Goal: Task Accomplishment & Management: Manage account settings

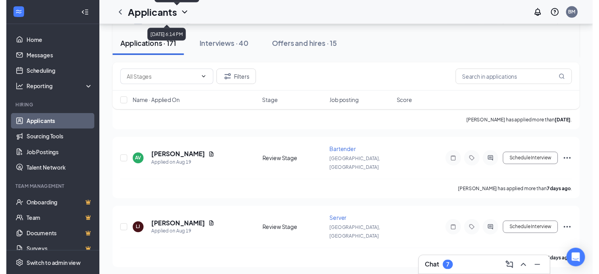
scroll to position [158, 0]
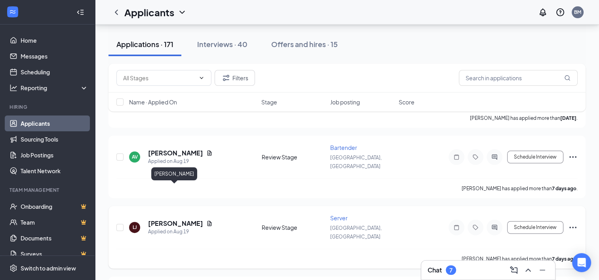
click at [181, 219] on h5 "[PERSON_NAME]" at bounding box center [175, 223] width 55 height 9
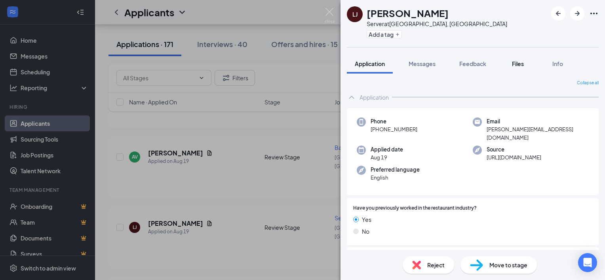
click at [519, 67] on div "Files" at bounding box center [518, 64] width 16 height 8
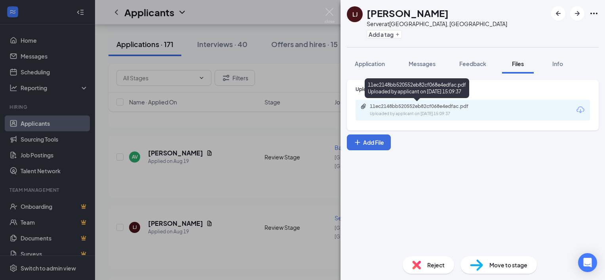
click at [470, 112] on div "Uploaded by applicant on [DATE] 15:09:37" at bounding box center [429, 114] width 119 height 6
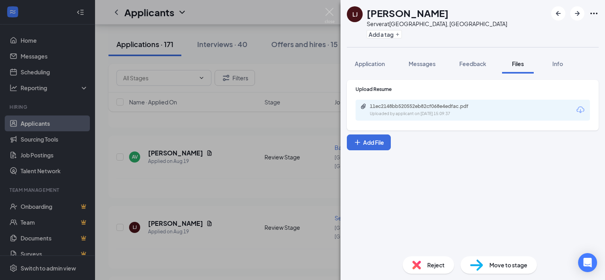
click at [431, 9] on h1 "[PERSON_NAME]" at bounding box center [407, 12] width 82 height 13
drag, startPoint x: 433, startPoint y: 13, endPoint x: 356, endPoint y: 15, distance: 76.8
click at [356, 15] on div "[PERSON_NAME] Server at [GEOGRAPHIC_DATA], [GEOGRAPHIC_DATA] Add a tag" at bounding box center [427, 23] width 160 height 34
copy div "[PERSON_NAME]"
click at [431, 269] on span "Reject" at bounding box center [435, 265] width 17 height 9
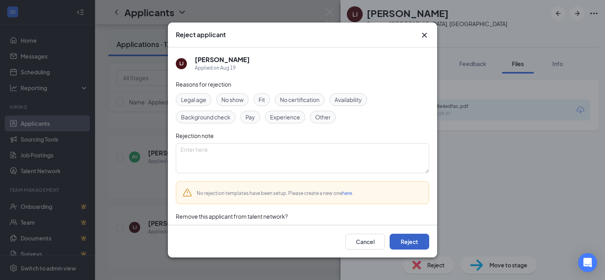
click at [407, 245] on button "Reject" at bounding box center [409, 242] width 40 height 16
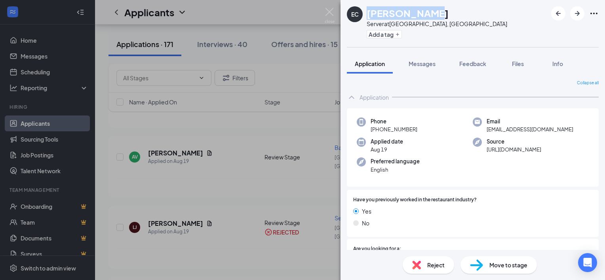
drag, startPoint x: 424, startPoint y: 12, endPoint x: 366, endPoint y: 14, distance: 58.6
click at [366, 14] on div "EC [PERSON_NAME] Server at [GEOGRAPHIC_DATA], [GEOGRAPHIC_DATA] Add a tag" at bounding box center [427, 23] width 160 height 34
copy h1 "[PERSON_NAME]"
click at [423, 260] on div "Reject" at bounding box center [428, 264] width 51 height 17
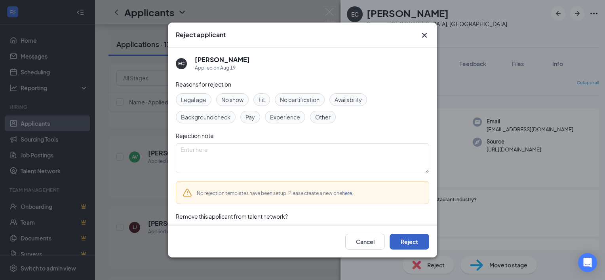
click at [423, 245] on button "Reject" at bounding box center [409, 242] width 40 height 16
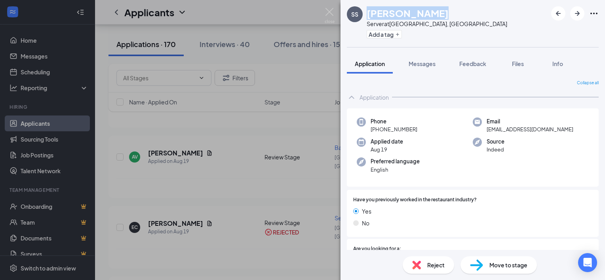
drag, startPoint x: 433, startPoint y: 12, endPoint x: 367, endPoint y: 16, distance: 66.2
click at [367, 16] on div "SS [PERSON_NAME] Server at [GEOGRAPHIC_DATA], [GEOGRAPHIC_DATA] Add a tag" at bounding box center [472, 23] width 264 height 47
copy h1 "[PERSON_NAME]"
click at [514, 63] on span "Files" at bounding box center [518, 63] width 12 height 7
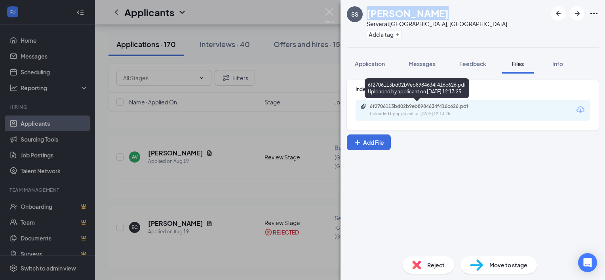
click at [478, 104] on div "6f2706113bd02b9eb8984634f416c626.pdf" at bounding box center [425, 106] width 111 height 6
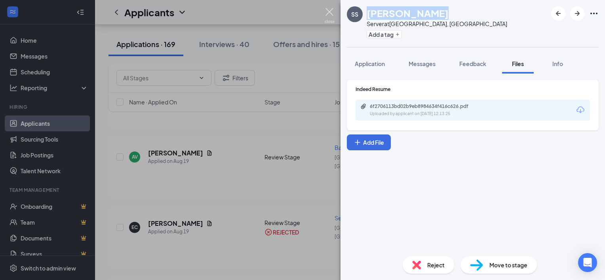
click at [333, 11] on img at bounding box center [330, 15] width 10 height 15
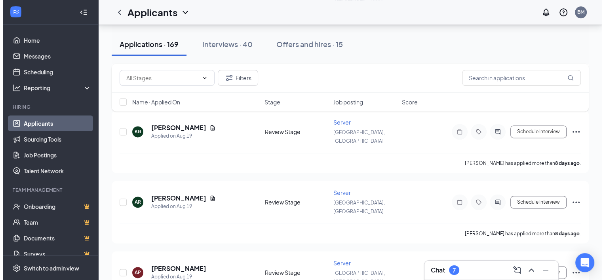
scroll to position [1069, 0]
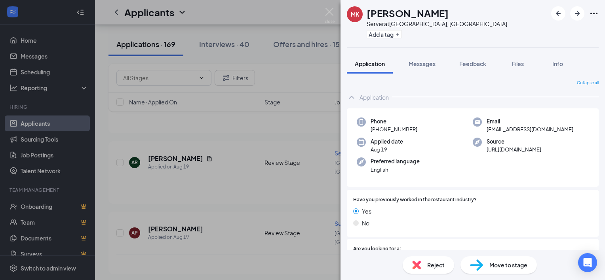
drag, startPoint x: 442, startPoint y: 15, endPoint x: 366, endPoint y: 19, distance: 75.3
click at [366, 19] on div "[PERSON_NAME] Server at [GEOGRAPHIC_DATA], [GEOGRAPHIC_DATA] Add a tag" at bounding box center [472, 23] width 264 height 47
copy h1 "[PERSON_NAME]"
click at [556, 62] on span "Info" at bounding box center [557, 63] width 11 height 7
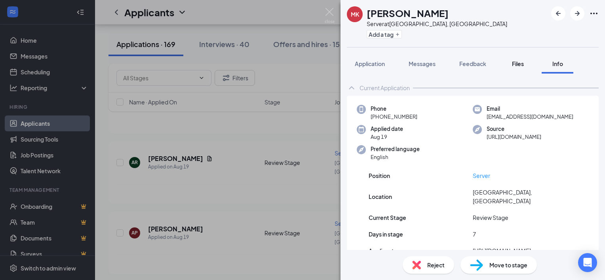
click at [515, 62] on span "Files" at bounding box center [518, 63] width 12 height 7
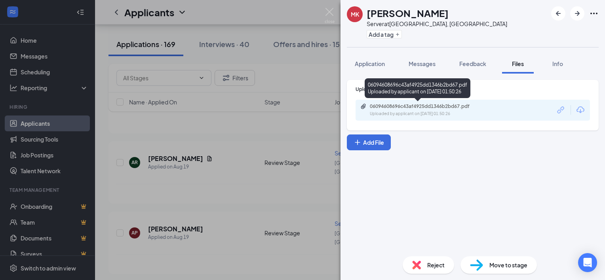
click at [442, 108] on div "06094608696c43af4925dd1346b2bd67.pdf" at bounding box center [425, 106] width 111 height 6
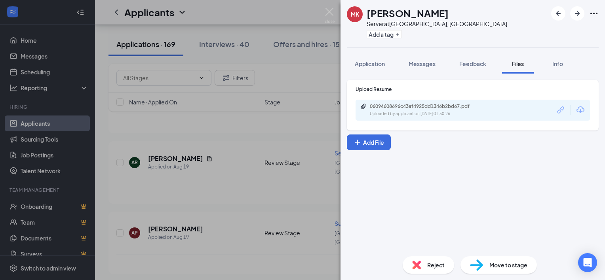
click at [422, 256] on div "Reject Move to stage" at bounding box center [472, 265] width 264 height 30
click at [424, 263] on div "Reject" at bounding box center [428, 264] width 51 height 17
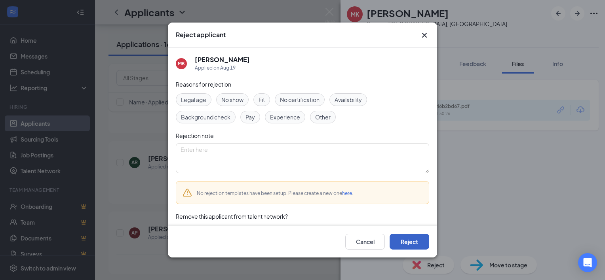
click at [412, 243] on button "Reject" at bounding box center [409, 242] width 40 height 16
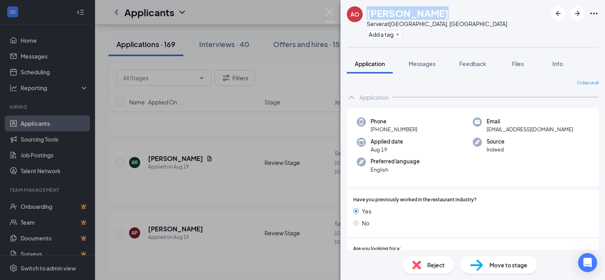
drag, startPoint x: 435, startPoint y: 12, endPoint x: 368, endPoint y: 19, distance: 66.4
click at [368, 19] on div "AO [PERSON_NAME] Server at [GEOGRAPHIC_DATA], [GEOGRAPHIC_DATA] Add a tag" at bounding box center [472, 23] width 264 height 47
copy h1 "[PERSON_NAME]"
click at [519, 68] on button "Files" at bounding box center [518, 64] width 32 height 20
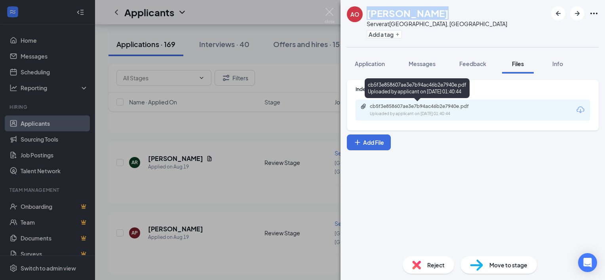
click at [473, 111] on div "Uploaded by applicant on [DATE] 01:40:44" at bounding box center [429, 114] width 119 height 6
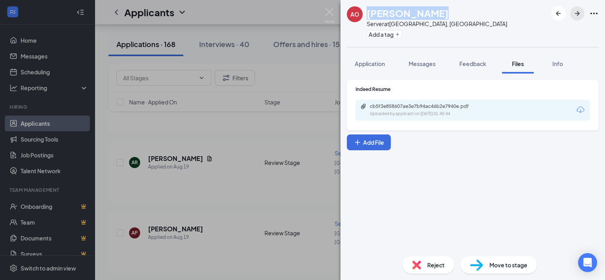
click at [575, 15] on icon "ArrowRight" at bounding box center [576, 13] width 9 height 9
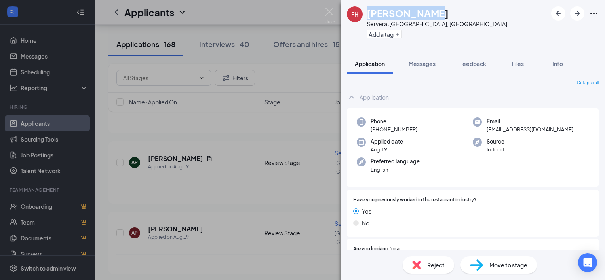
drag, startPoint x: 426, startPoint y: 9, endPoint x: 363, endPoint y: 13, distance: 63.4
click at [363, 13] on div "FH [PERSON_NAME] Server at [GEOGRAPHIC_DATA], [GEOGRAPHIC_DATA] Add a tag" at bounding box center [472, 23] width 264 height 47
copy div "[PERSON_NAME]"
click at [522, 66] on span "Files" at bounding box center [518, 63] width 12 height 7
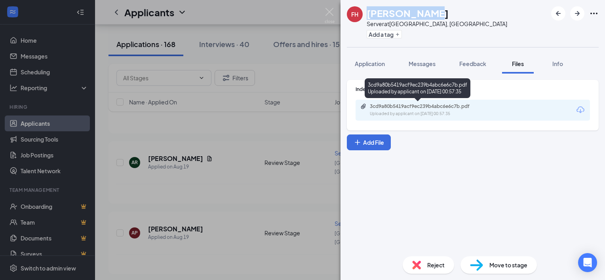
click at [476, 106] on div "3cd9a80b5419acf9ec239b4abc6e6c7b.pdf" at bounding box center [425, 106] width 111 height 6
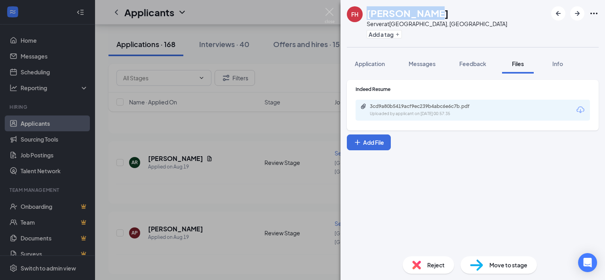
click at [492, 265] on span "Move to stage" at bounding box center [508, 265] width 38 height 9
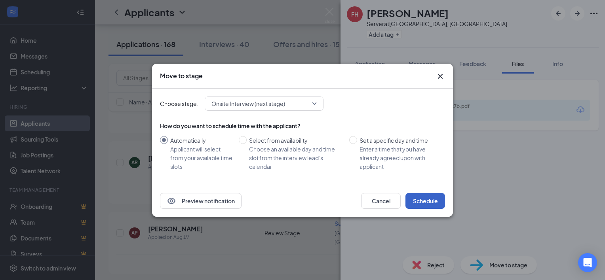
click at [414, 198] on button "Schedule" at bounding box center [425, 201] width 40 height 16
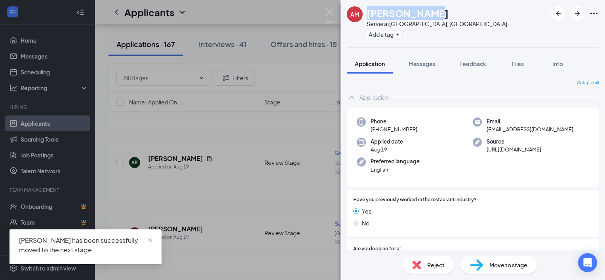
drag, startPoint x: 434, startPoint y: 14, endPoint x: 368, endPoint y: 14, distance: 66.5
click at [368, 14] on div "AM [PERSON_NAME] Server at [GEOGRAPHIC_DATA], [GEOGRAPHIC_DATA] Add a tag" at bounding box center [472, 23] width 264 height 47
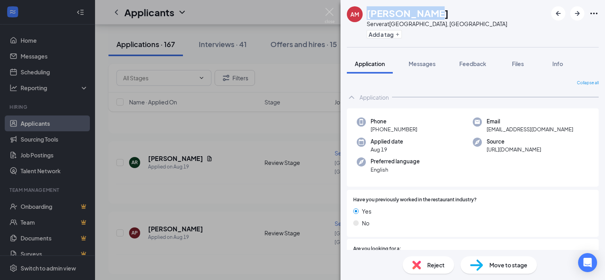
copy h1 "[PERSON_NAME]"
click at [509, 68] on button "Files" at bounding box center [518, 64] width 32 height 20
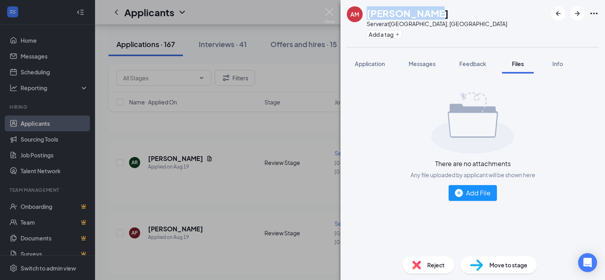
click at [511, 66] on button "Files" at bounding box center [518, 64] width 32 height 20
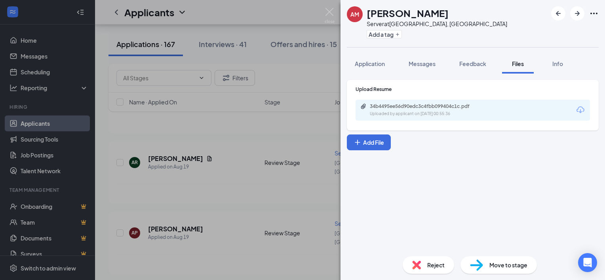
click at [465, 103] on div "34b4495ee56d90edc3c4fbb099404c1c.pdf Uploaded by applicant on [DATE] 00:55:36" at bounding box center [472, 110] width 234 height 21
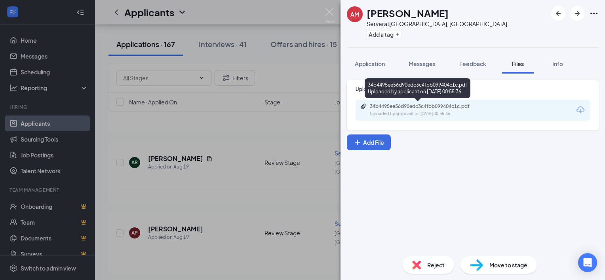
click at [455, 110] on div "34b4495ee56d90edc3c4fbb099404c1c.pdf Uploaded by applicant on [DATE] 00:55:36" at bounding box center [424, 110] width 128 height 14
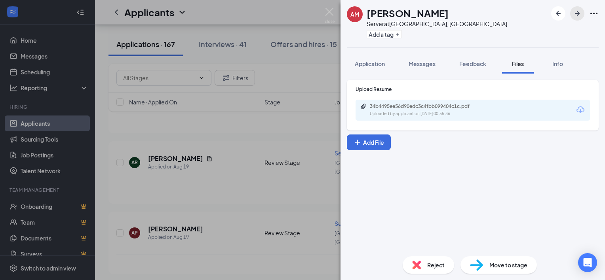
click at [579, 11] on icon "ArrowRight" at bounding box center [576, 13] width 9 height 9
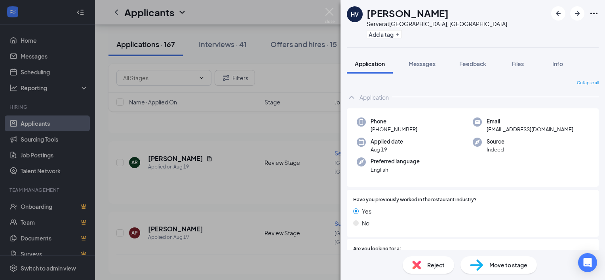
drag, startPoint x: 444, startPoint y: 13, endPoint x: 366, endPoint y: 16, distance: 77.2
click at [366, 16] on div "HV [PERSON_NAME] Server at [GEOGRAPHIC_DATA], [GEOGRAPHIC_DATA] Add a tag" at bounding box center [472, 23] width 264 height 47
copy h1 "[PERSON_NAME]"
click at [526, 65] on div "Files" at bounding box center [518, 64] width 16 height 8
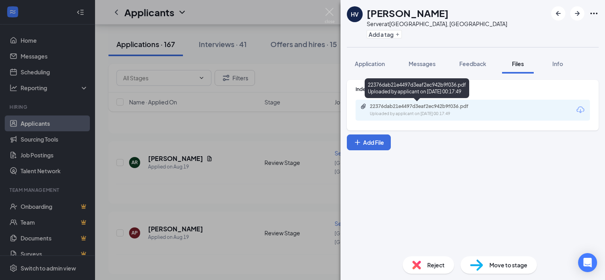
click at [446, 108] on div "22376dab21e4497d3eaf2ec942b9f036.pdf" at bounding box center [425, 106] width 111 height 6
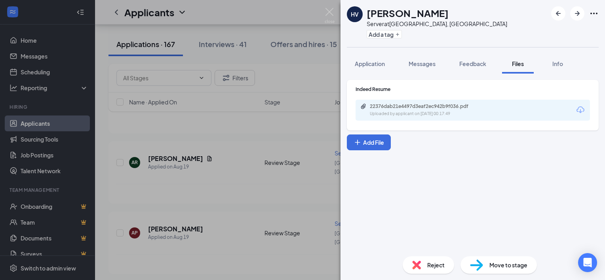
click at [507, 264] on span "Move to stage" at bounding box center [508, 265] width 38 height 9
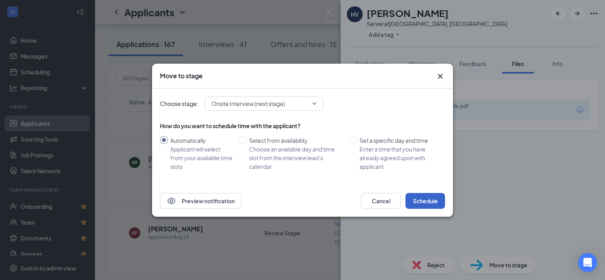
click at [427, 200] on button "Schedule" at bounding box center [425, 201] width 40 height 16
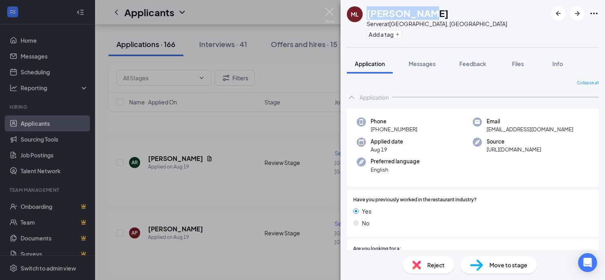
drag, startPoint x: 435, startPoint y: 13, endPoint x: 368, endPoint y: 12, distance: 66.9
click at [368, 12] on div "ML Mikimoto Le Server at [GEOGRAPHIC_DATA], [GEOGRAPHIC_DATA] Add a tag" at bounding box center [472, 23] width 264 height 47
copy h1 "[PERSON_NAME]"
click at [513, 65] on span "Files" at bounding box center [518, 63] width 12 height 7
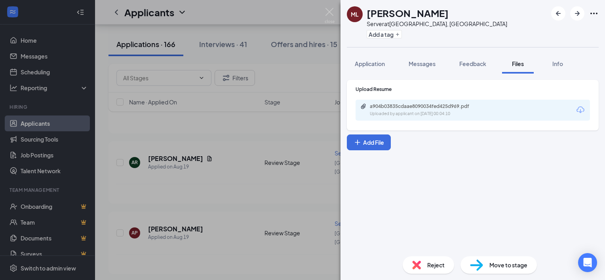
click at [471, 102] on div "a904b03835cdaae8090034fed425d969.pdf Uploaded by applicant on [DATE] 00:04:10" at bounding box center [472, 110] width 234 height 21
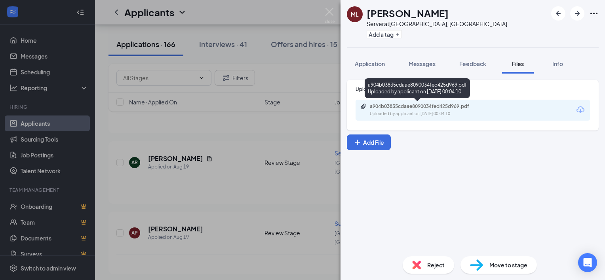
click at [473, 110] on div "a904b03835cdaae8090034fed425d969.pdf Uploaded by applicant on [DATE] 00:04:10" at bounding box center [424, 110] width 128 height 14
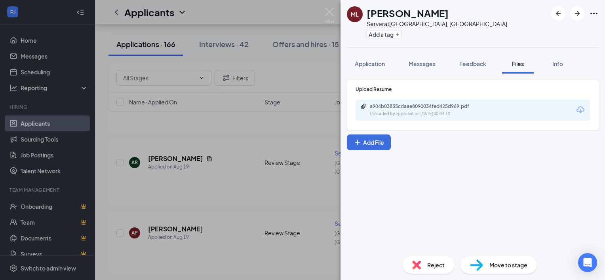
scroll to position [1069, 0]
click at [421, 262] on div "Reject" at bounding box center [428, 264] width 51 height 17
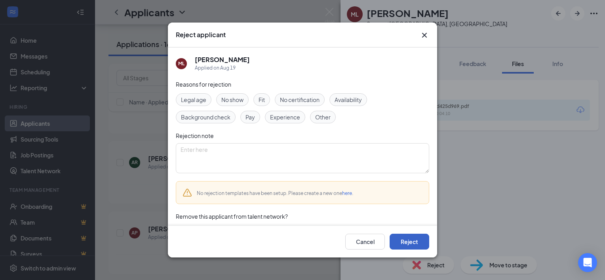
click at [410, 242] on button "Reject" at bounding box center [409, 242] width 40 height 16
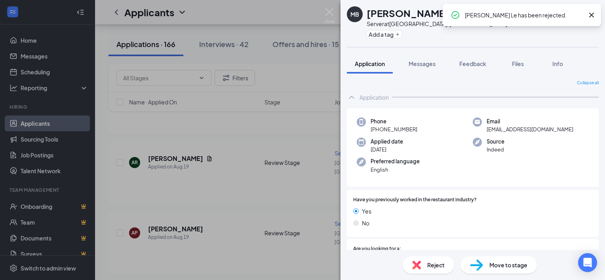
click at [439, 34] on div "Add a tag" at bounding box center [436, 34] width 141 height 13
drag, startPoint x: 471, startPoint y: 9, endPoint x: 367, endPoint y: 17, distance: 104.5
click at [367, 17] on div "MB MADISON BOHNSACK Server at Southlake, TX Add a tag" at bounding box center [472, 23] width 264 height 47
copy h1 "[PERSON_NAME]"
click at [518, 67] on div "Files" at bounding box center [518, 64] width 16 height 8
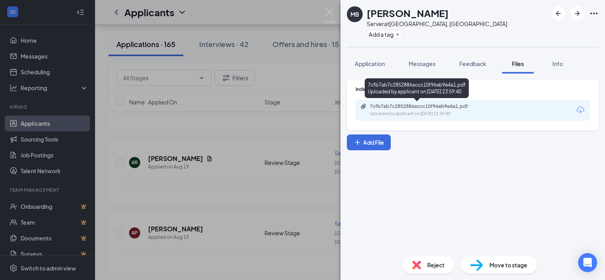
click at [424, 112] on div "Uploaded by applicant on Aug 18, 2025 at 23:59:40" at bounding box center [429, 114] width 119 height 6
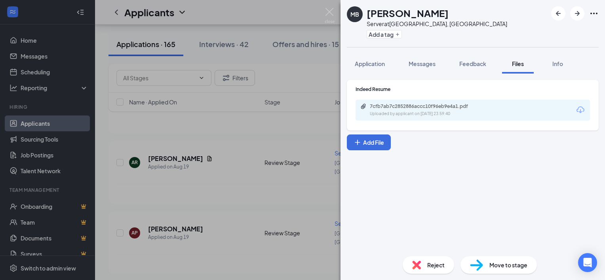
click at [513, 268] on span "Move to stage" at bounding box center [508, 265] width 38 height 9
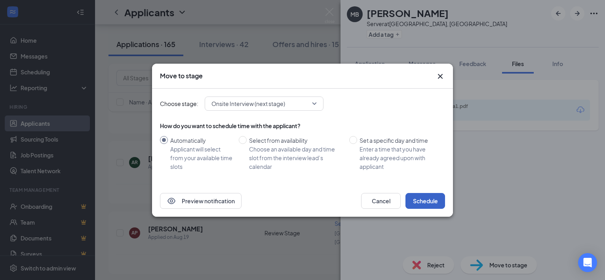
click at [425, 198] on button "Schedule" at bounding box center [425, 201] width 40 height 16
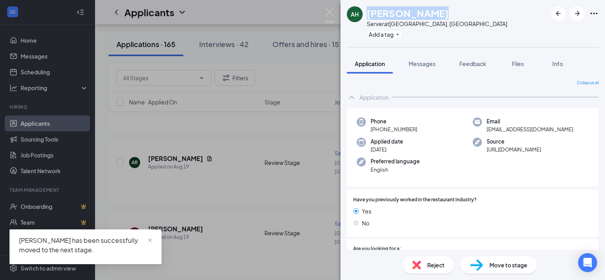
drag, startPoint x: 431, startPoint y: 15, endPoint x: 369, endPoint y: 18, distance: 61.4
click at [369, 18] on h1 "[PERSON_NAME]" at bounding box center [407, 12] width 82 height 13
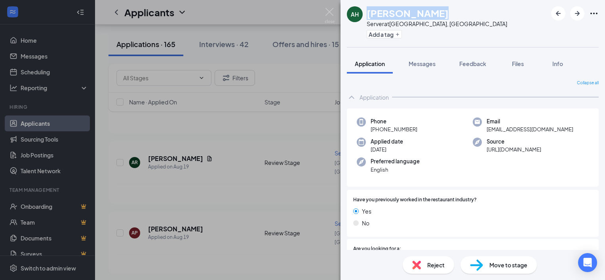
copy h1 "[PERSON_NAME]"
click at [512, 63] on div "Files" at bounding box center [518, 64] width 16 height 8
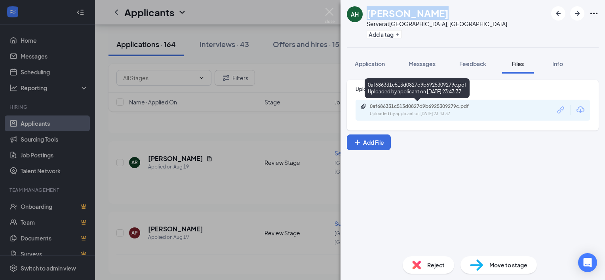
click at [443, 111] on div "Uploaded by applicant on Aug 18, 2025 at 23:43:37" at bounding box center [429, 114] width 119 height 6
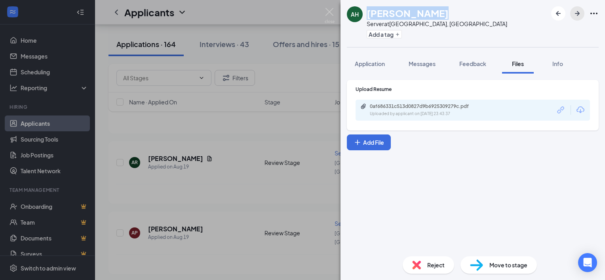
click at [579, 16] on icon "ArrowRight" at bounding box center [576, 13] width 9 height 9
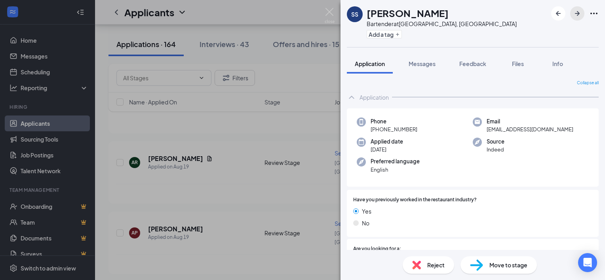
click at [576, 11] on icon "ArrowRight" at bounding box center [576, 13] width 9 height 9
click at [579, 13] on icon "ArrowRight" at bounding box center [576, 13] width 9 height 9
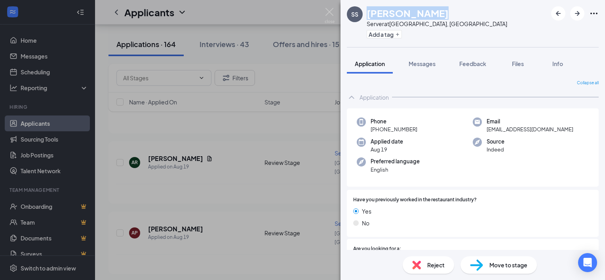
drag, startPoint x: 435, startPoint y: 14, endPoint x: 369, endPoint y: 13, distance: 66.1
click at [369, 13] on div "SS [PERSON_NAME] Server at [GEOGRAPHIC_DATA], [GEOGRAPHIC_DATA] Add a tag" at bounding box center [472, 23] width 264 height 47
copy h1 "[PERSON_NAME]"
